Goal: Information Seeking & Learning: Find specific page/section

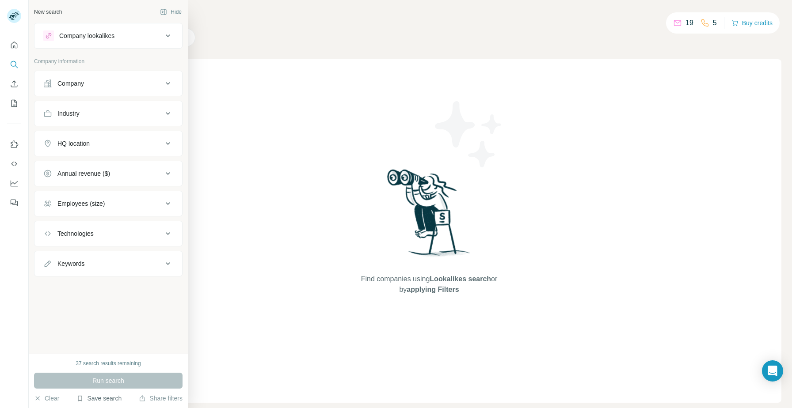
click at [91, 399] on button "Save search" at bounding box center [98, 398] width 45 height 9
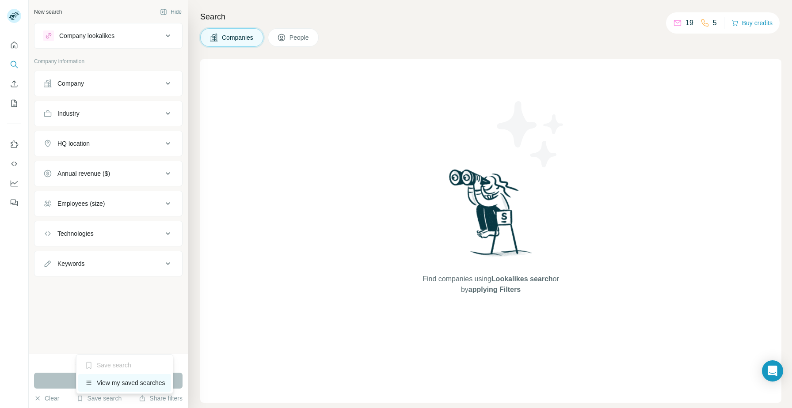
click at [140, 380] on div "View my saved searches" at bounding box center [124, 383] width 93 height 18
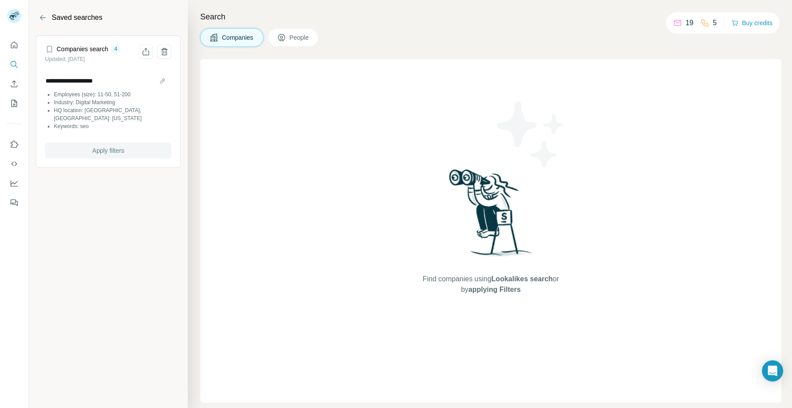
click at [110, 143] on button "Apply filters" at bounding box center [108, 151] width 126 height 16
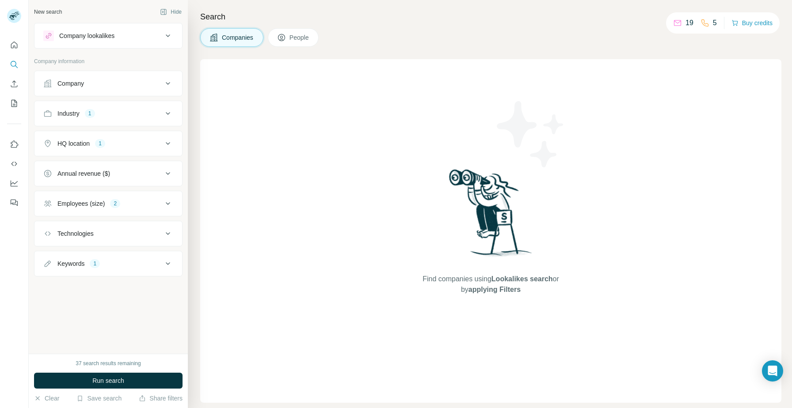
click at [147, 147] on div "HQ location 1" at bounding box center [102, 143] width 119 height 9
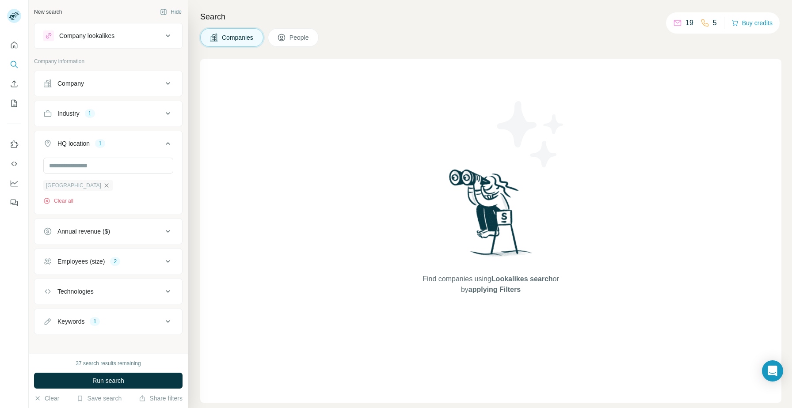
click at [103, 183] on icon "button" at bounding box center [106, 185] width 7 height 7
click at [86, 170] on input "text" at bounding box center [108, 166] width 130 height 16
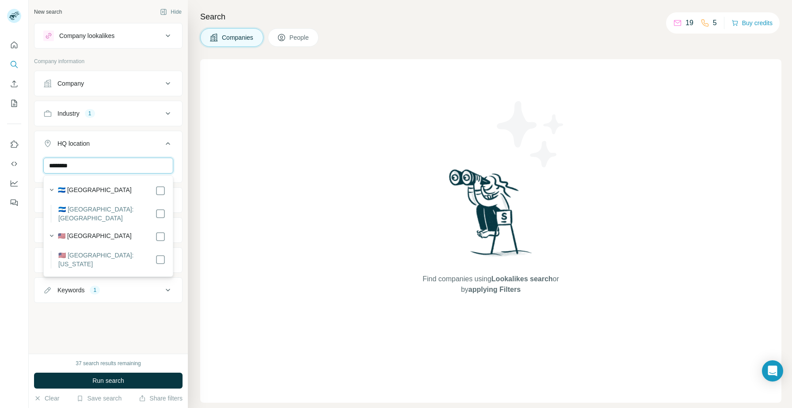
type input "********"
click at [134, 260] on label "🇺🇸 [GEOGRAPHIC_DATA]: [US_STATE]" at bounding box center [106, 260] width 97 height 18
click at [105, 377] on span "Run search" at bounding box center [108, 380] width 32 height 9
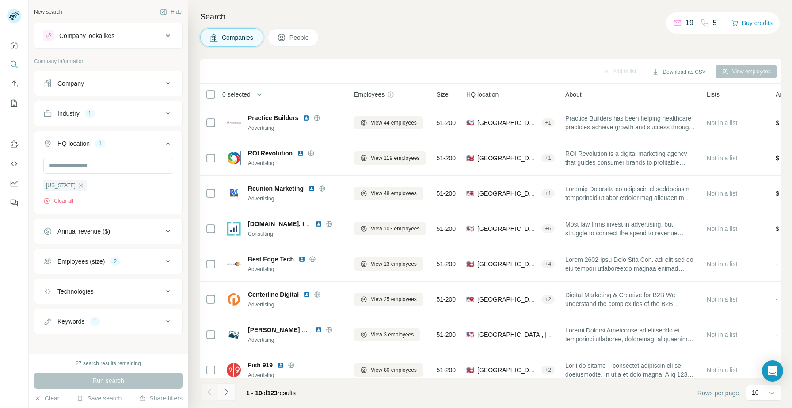
click at [230, 392] on icon "Navigate to next page" at bounding box center [226, 392] width 9 height 9
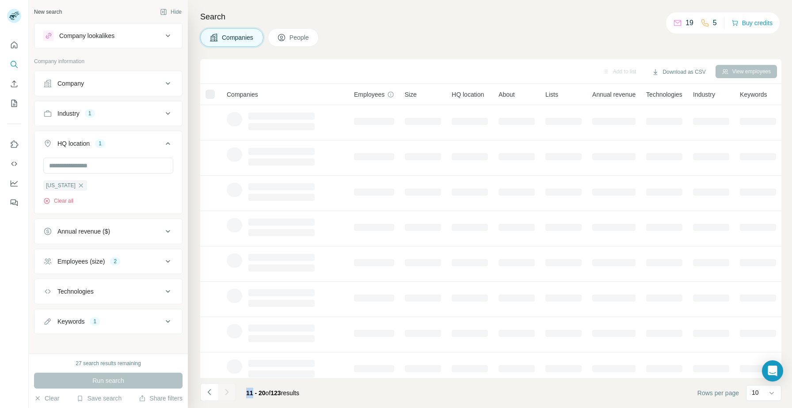
click at [230, 392] on div at bounding box center [227, 392] width 18 height 18
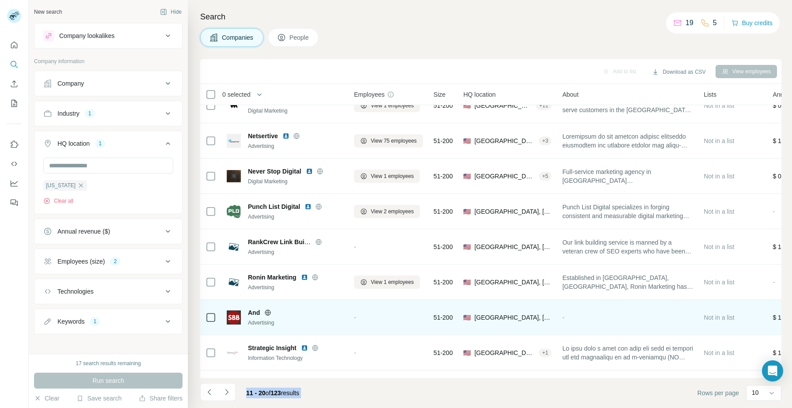
scroll to position [80, 0]
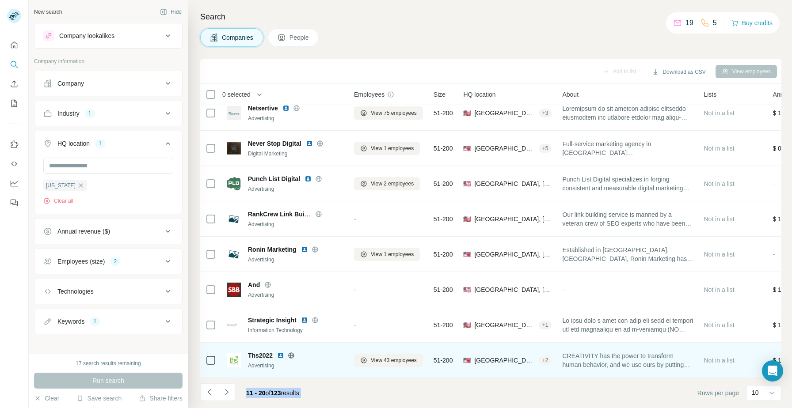
click at [279, 356] on img at bounding box center [280, 355] width 7 height 7
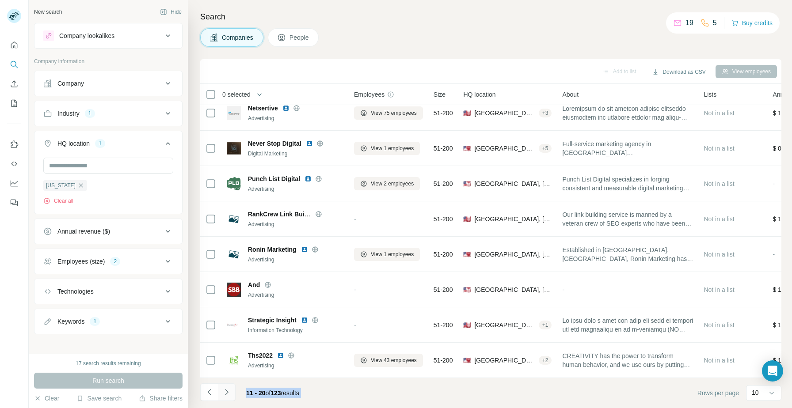
click at [227, 392] on icon "Navigate to next page" at bounding box center [226, 392] width 9 height 9
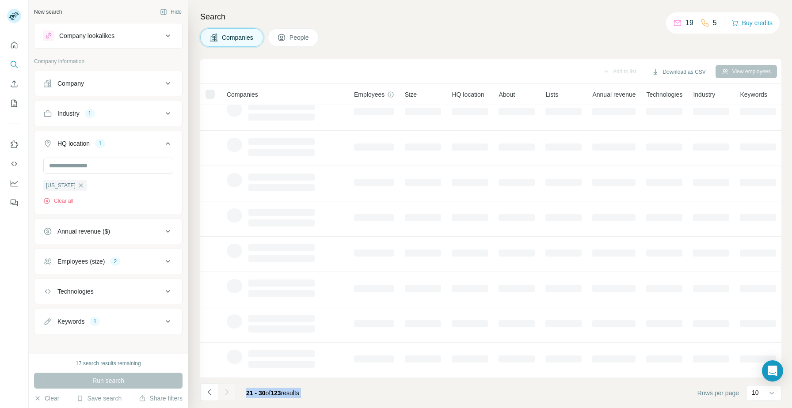
click at [326, 397] on footer "21 - 30 of 123 results Rows per page 10" at bounding box center [490, 393] width 581 height 30
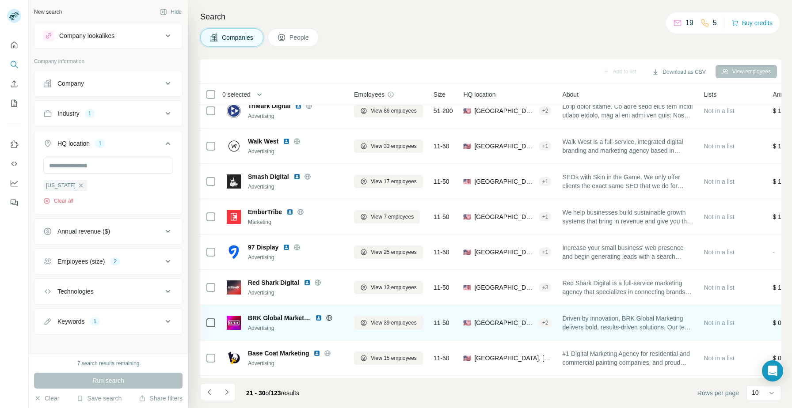
scroll to position [0, 0]
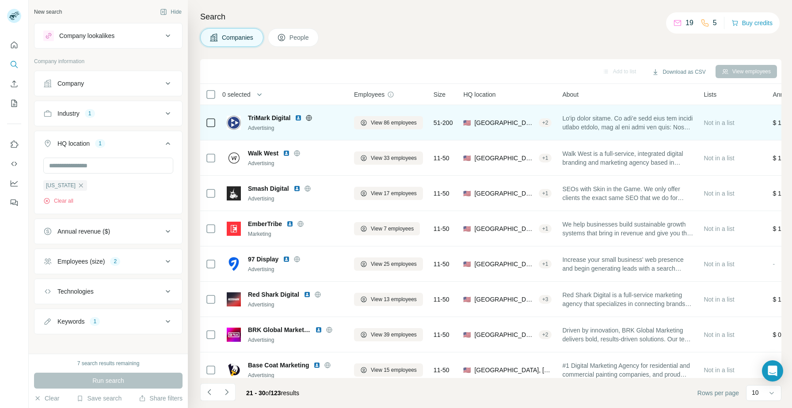
click at [298, 117] on img at bounding box center [298, 117] width 7 height 7
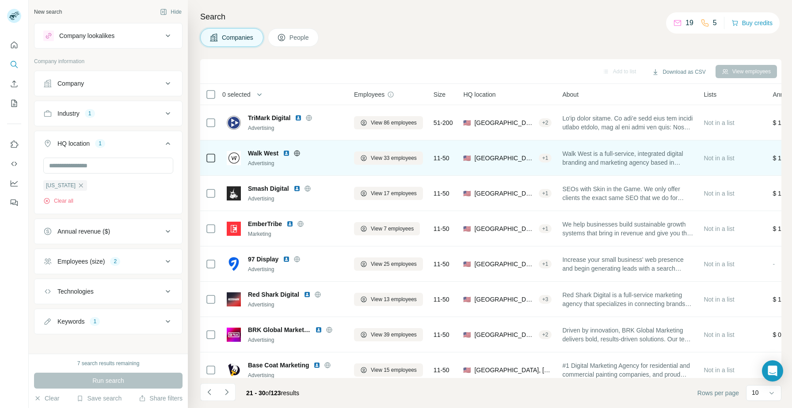
click at [287, 153] on img at bounding box center [286, 153] width 7 height 7
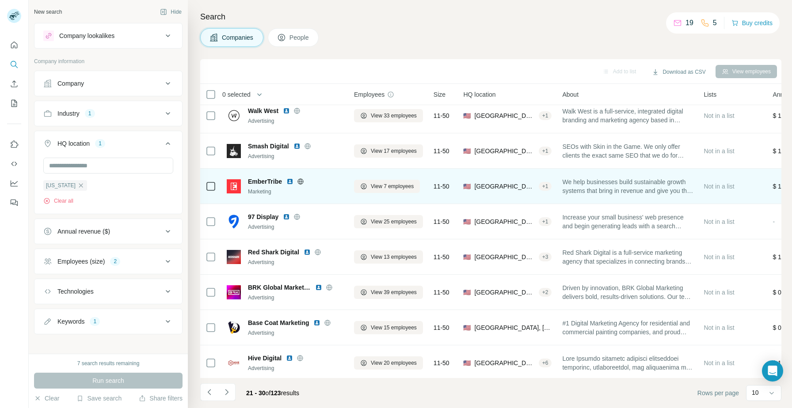
scroll to position [51, 0]
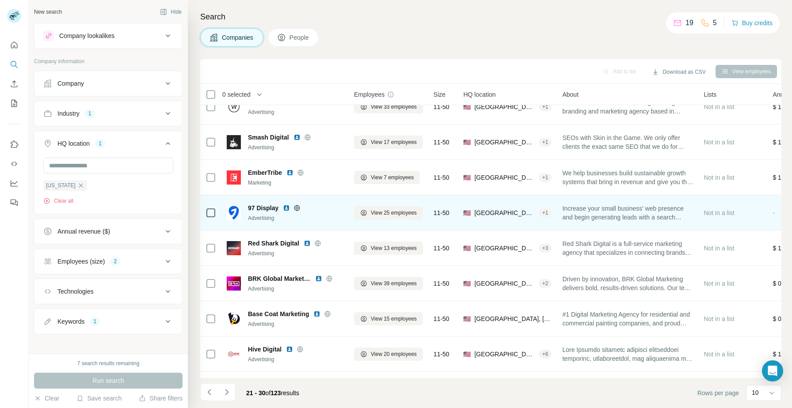
click at [286, 209] on img at bounding box center [286, 208] width 7 height 7
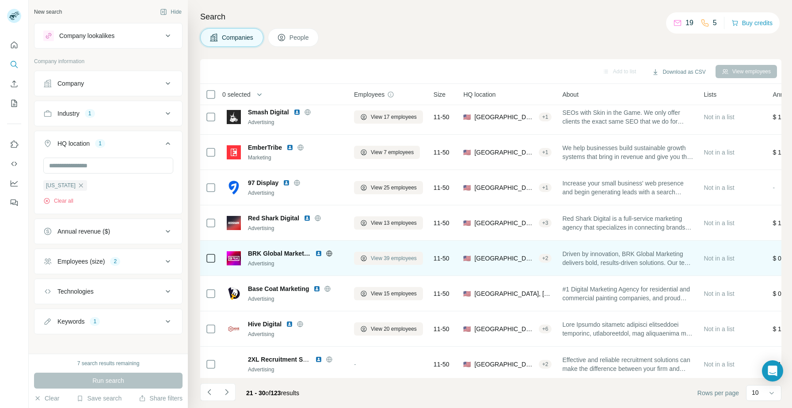
scroll to position [77, 0]
click at [318, 253] on img at bounding box center [318, 252] width 7 height 7
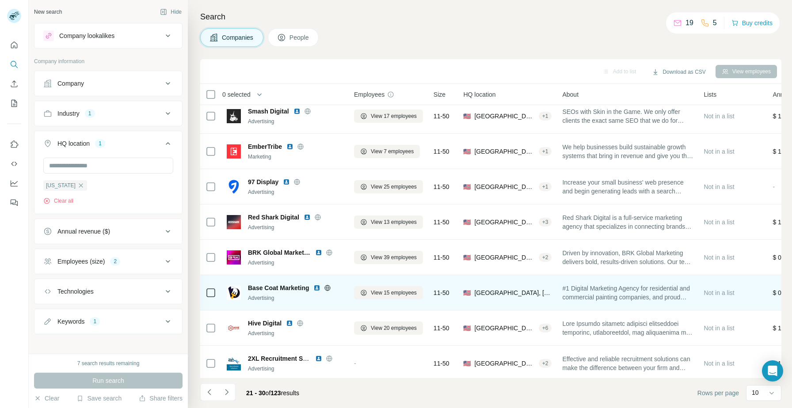
scroll to position [80, 0]
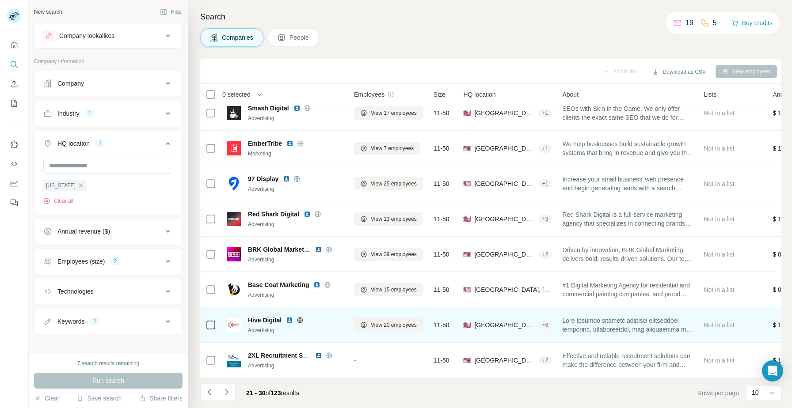
click at [288, 319] on img at bounding box center [289, 320] width 7 height 7
